Goal: Transaction & Acquisition: Download file/media

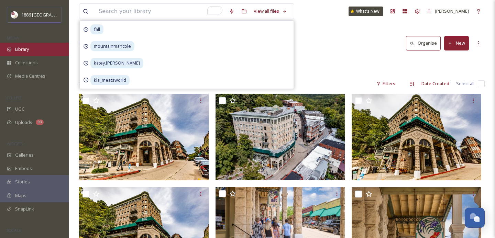
click at [21, 53] on div "Library" at bounding box center [34, 49] width 69 height 13
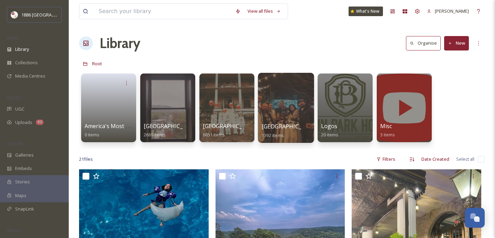
click at [281, 126] on span "[GEOGRAPHIC_DATA]" at bounding box center [290, 127] width 56 height 8
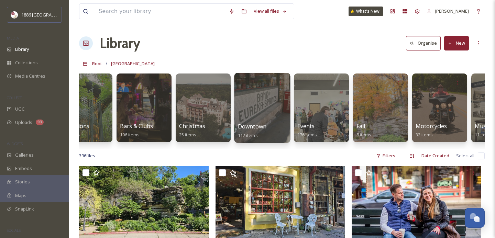
scroll to position [0, 83]
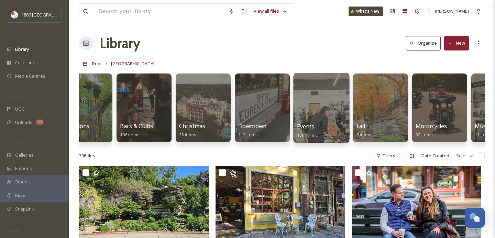
click at [314, 122] on div at bounding box center [321, 108] width 56 height 70
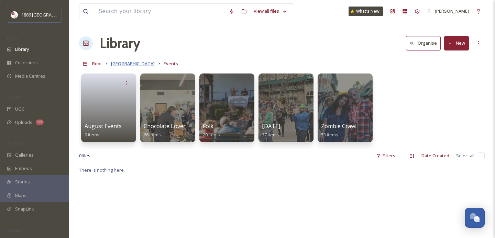
click at [121, 62] on span "[GEOGRAPHIC_DATA]" at bounding box center [133, 64] width 44 height 6
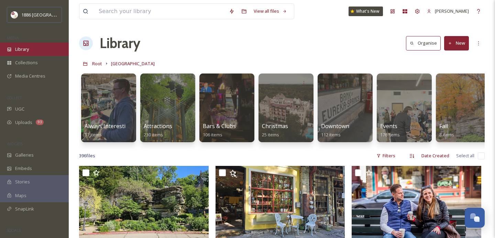
click at [19, 47] on span "Library" at bounding box center [22, 49] width 14 height 7
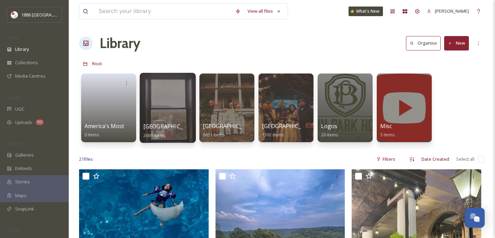
click at [189, 119] on div at bounding box center [168, 108] width 56 height 70
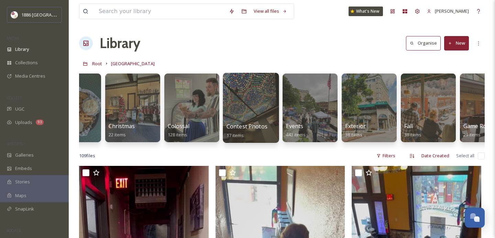
scroll to position [0, 100]
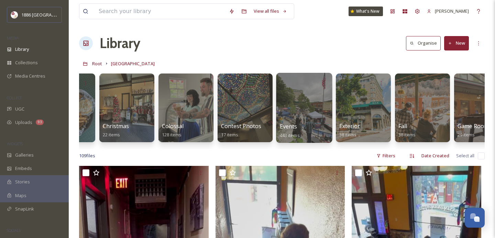
click at [301, 129] on div "Events 443 items" at bounding box center [304, 130] width 49 height 17
click at [292, 124] on span "Events" at bounding box center [289, 127] width 18 height 8
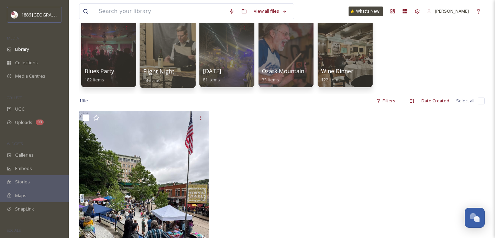
scroll to position [55, 0]
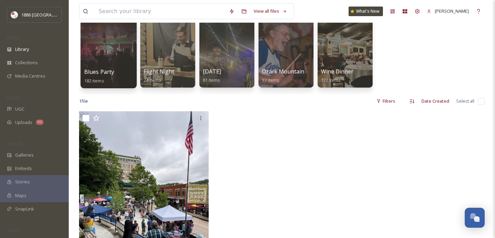
click at [108, 78] on div "Blues Party 182 items" at bounding box center [108, 76] width 49 height 17
click at [97, 71] on span "Blues Party" at bounding box center [99, 72] width 30 height 8
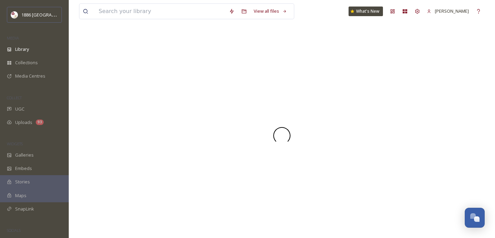
click at [97, 71] on div at bounding box center [282, 135] width 406 height 205
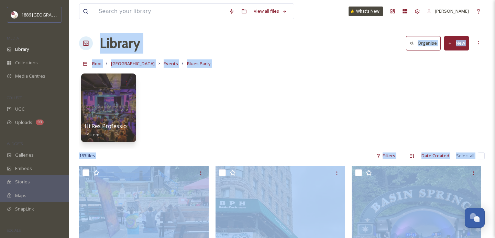
click at [344, 65] on div "[GEOGRAPHIC_DATA] Hotel Events Blues Party" at bounding box center [282, 63] width 406 height 13
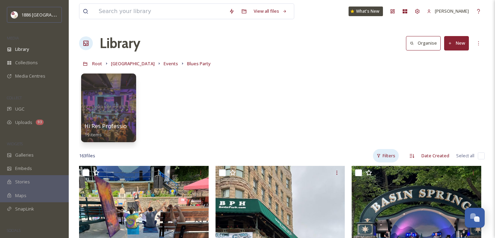
click at [389, 154] on div "Filters" at bounding box center [386, 155] width 26 height 13
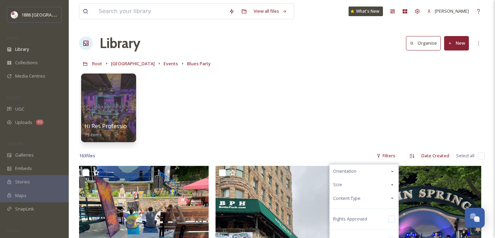
click at [388, 172] on div "Orientation" at bounding box center [364, 171] width 69 height 13
click at [360, 185] on span "Portrait" at bounding box center [354, 185] width 15 height 7
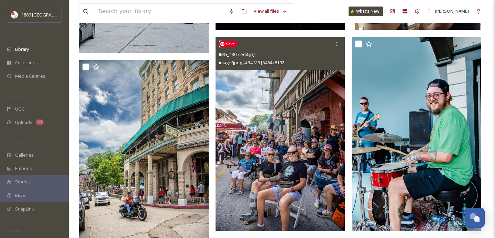
scroll to position [2208, 0]
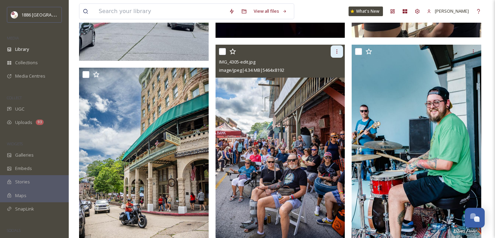
click at [334, 50] on div at bounding box center [337, 51] width 12 height 12
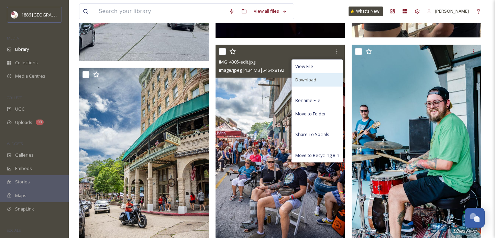
click at [322, 80] on div "Download" at bounding box center [317, 79] width 51 height 13
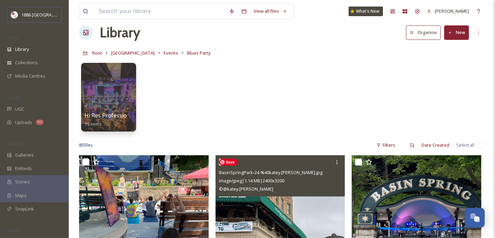
scroll to position [0, 0]
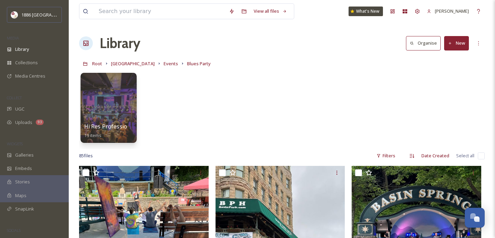
click at [107, 131] on div "Hi Res Professional Photos 19 items" at bounding box center [108, 130] width 49 height 17
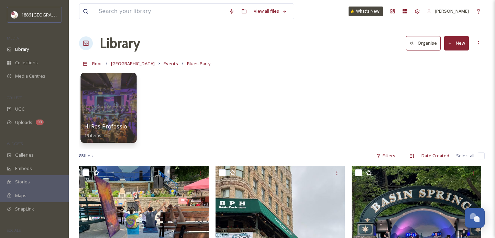
click at [104, 130] on span "Hi Res Professional Photos" at bounding box center [120, 127] width 72 height 8
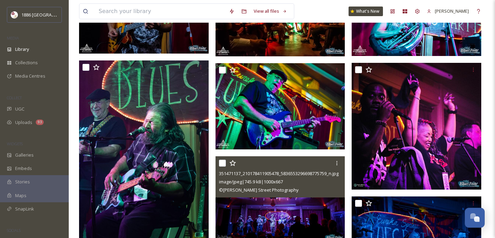
scroll to position [414, 0]
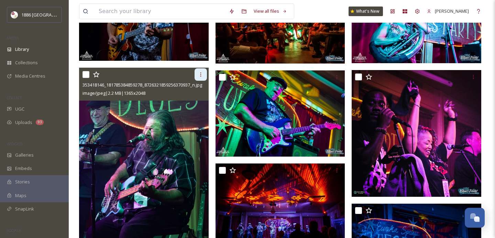
click at [198, 77] on icon at bounding box center [201, 75] width 6 height 6
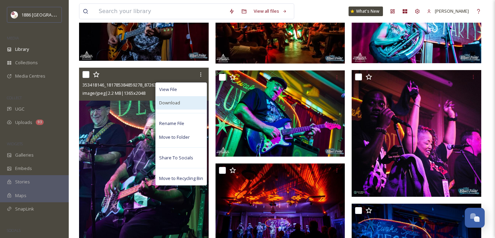
click at [190, 101] on div "Download" at bounding box center [181, 102] width 51 height 13
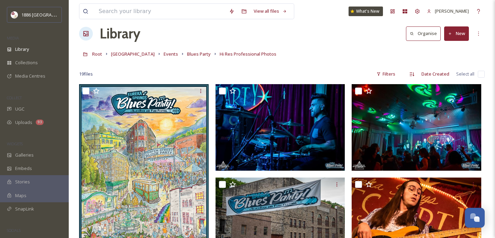
scroll to position [0, 0]
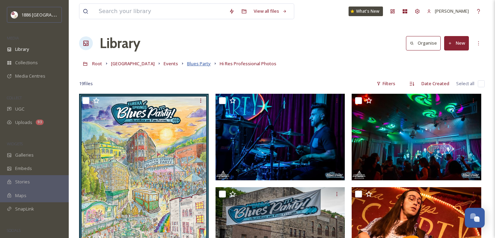
click at [194, 63] on span "Blues Party" at bounding box center [199, 64] width 24 height 6
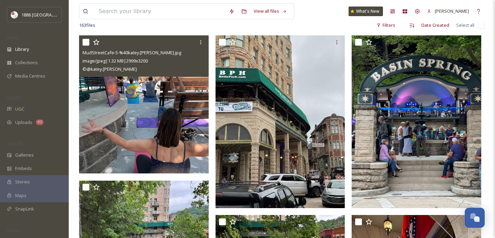
scroll to position [117, 0]
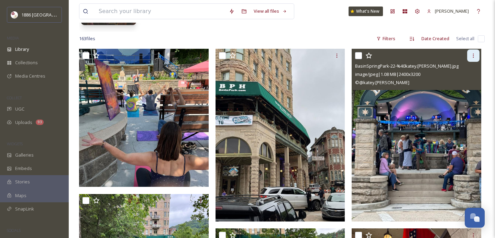
click at [473, 57] on icon at bounding box center [473, 56] width 1 height 4
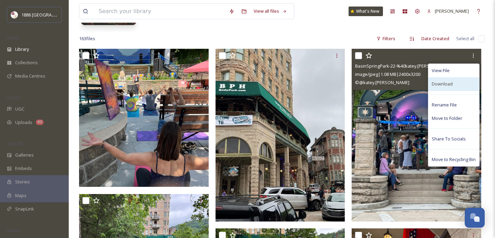
click at [448, 84] on span "Download" at bounding box center [442, 84] width 21 height 7
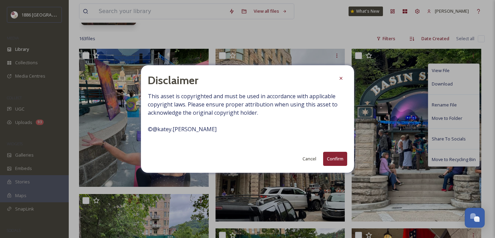
click at [332, 168] on div "Disclaimer This asset is copyrighted and must be used in accordance with applic…" at bounding box center [247, 119] width 213 height 108
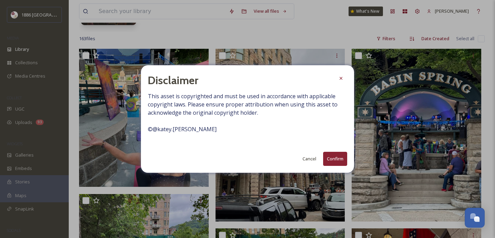
click at [333, 164] on button "Confirm" at bounding box center [335, 159] width 24 height 14
